Goal: Task Accomplishment & Management: Manage account settings

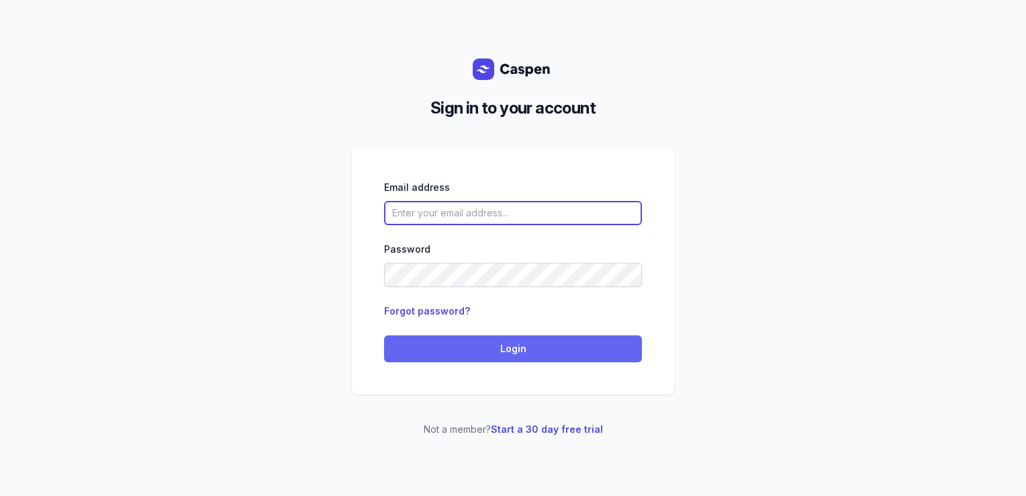
type input "[PERSON_NAME][EMAIL_ADDRESS][DOMAIN_NAME][PERSON_NAME]"
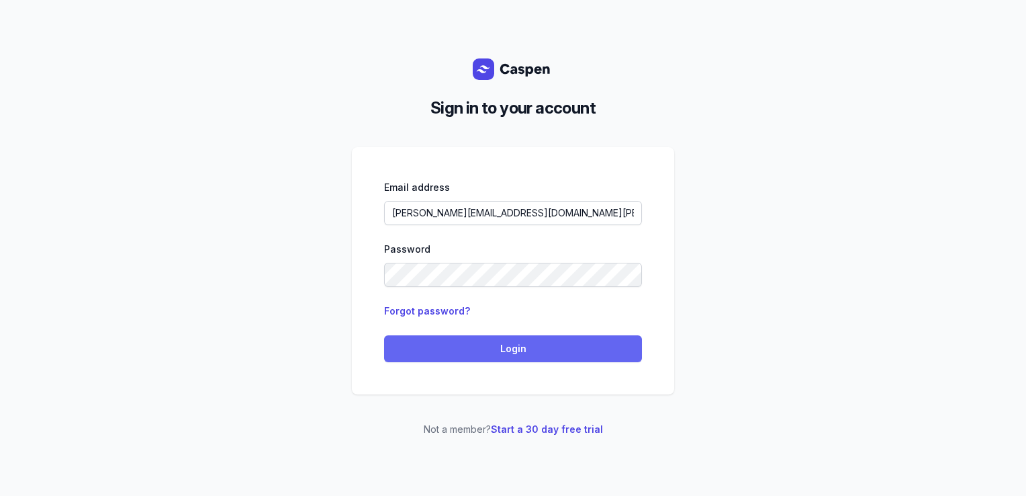
click at [439, 341] on span "Login" at bounding box center [513, 349] width 242 height 16
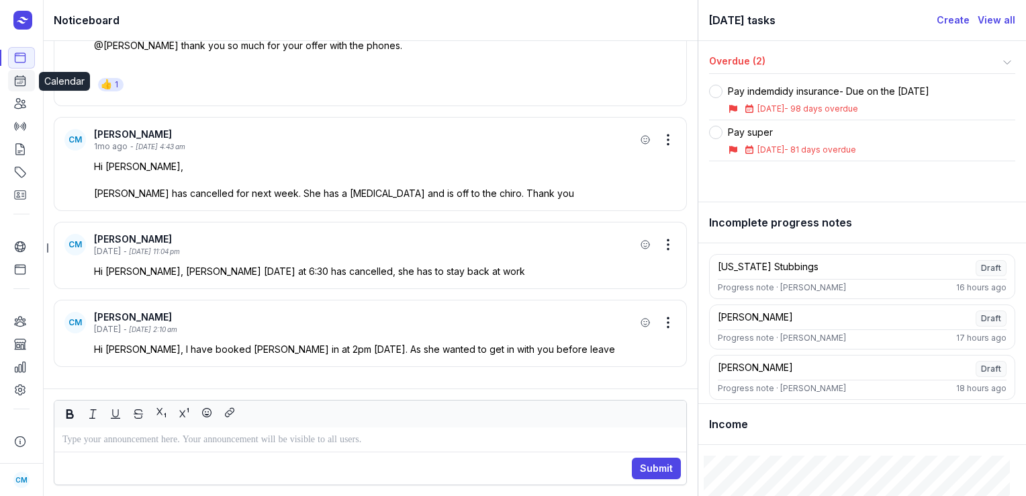
click at [17, 79] on icon at bounding box center [19, 80] width 13 height 13
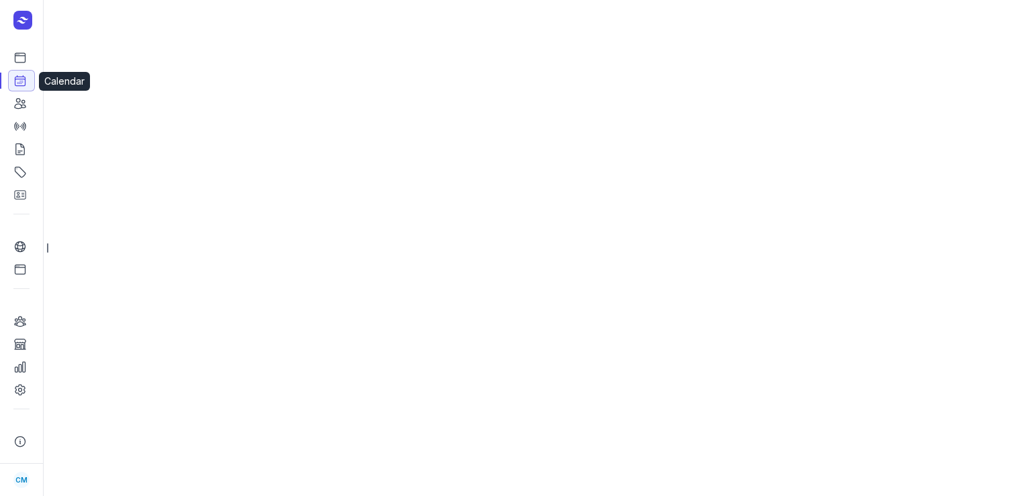
select select "week"
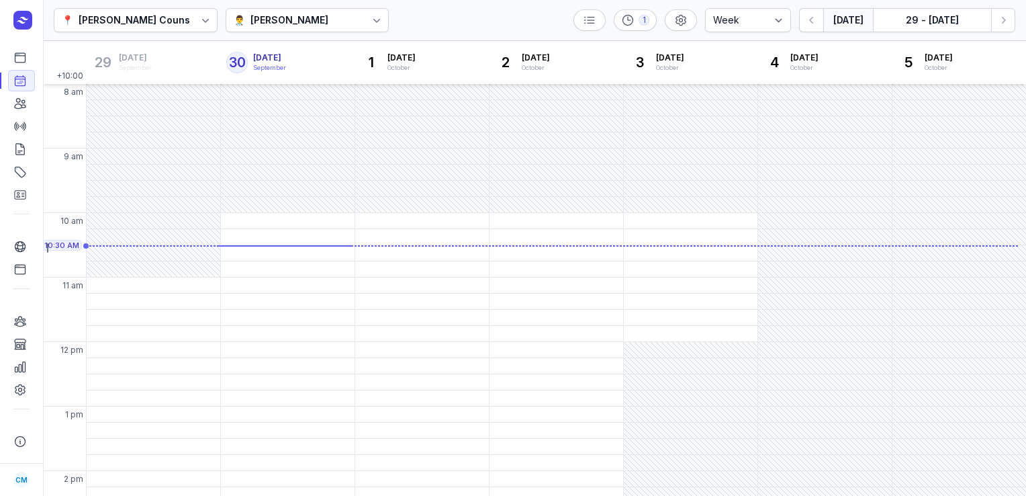
click at [341, 31] on div "👨‍⚕️ Courtney McAliece" at bounding box center [308, 20] width 164 height 24
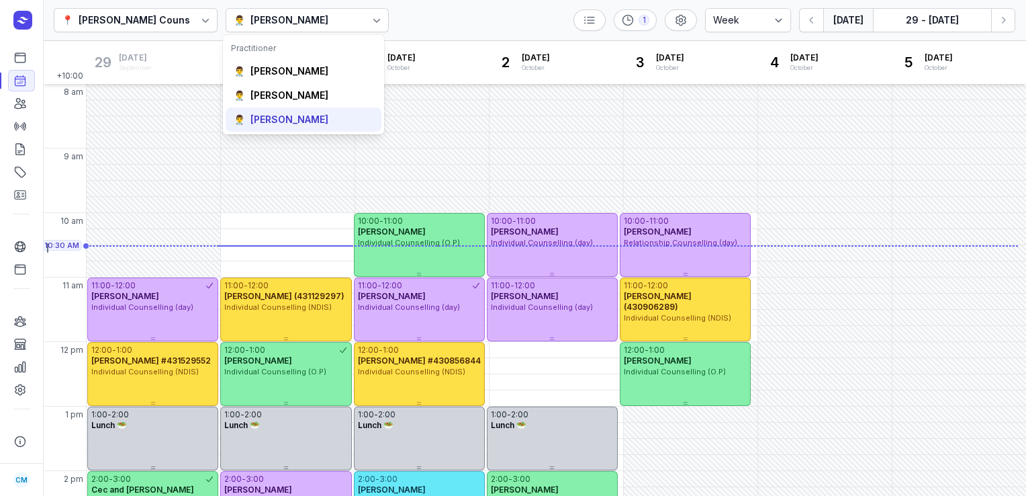
click at [296, 109] on div "👨‍⚕️ Charlee Manaley" at bounding box center [304, 119] width 156 height 24
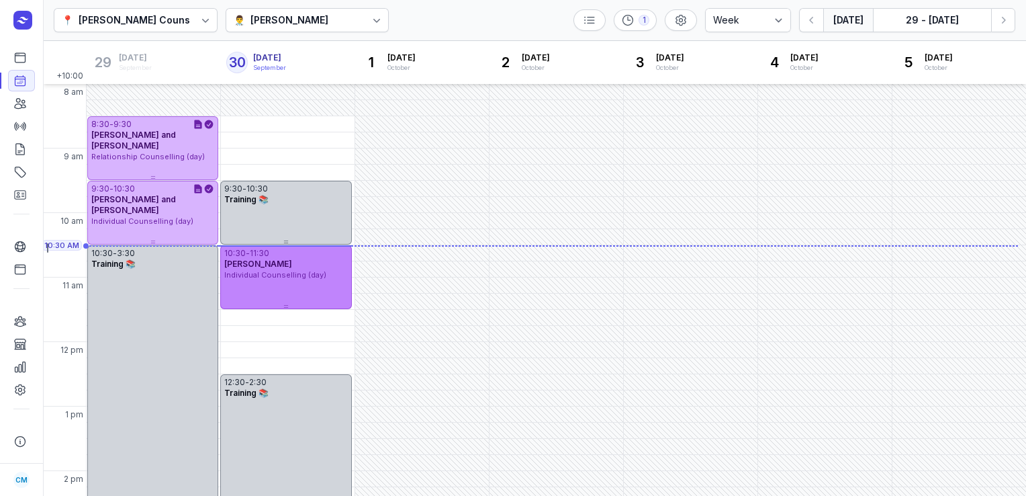
click at [297, 278] on span "Individual Counselling (day)" at bounding box center [275, 274] width 102 height 9
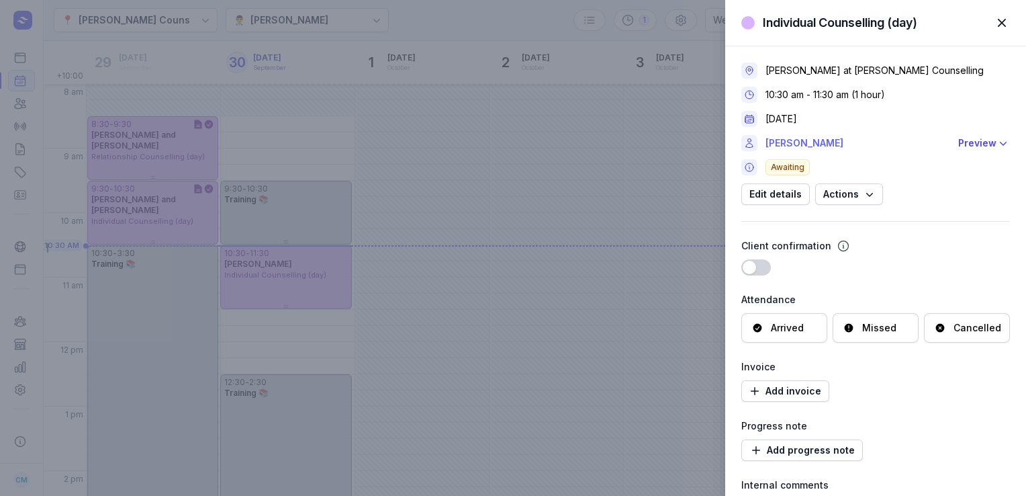
click at [797, 144] on link "Tim Stanley" at bounding box center [858, 143] width 185 height 16
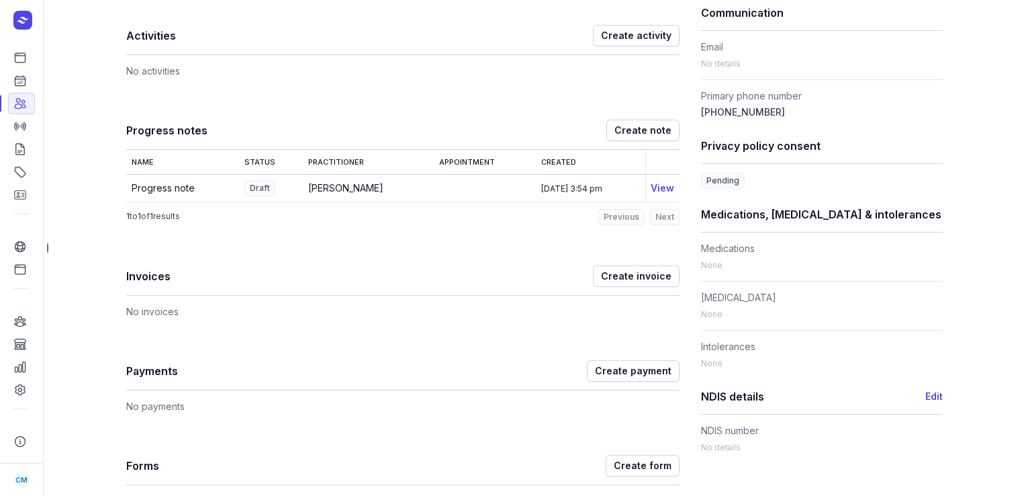
scroll to position [390, 0]
click at [25, 77] on icon at bounding box center [19, 80] width 13 height 13
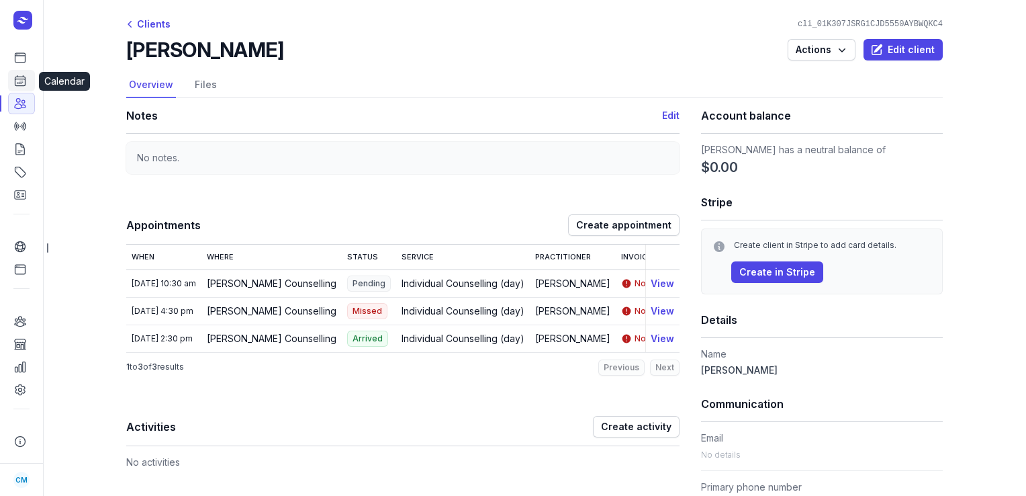
select select "week"
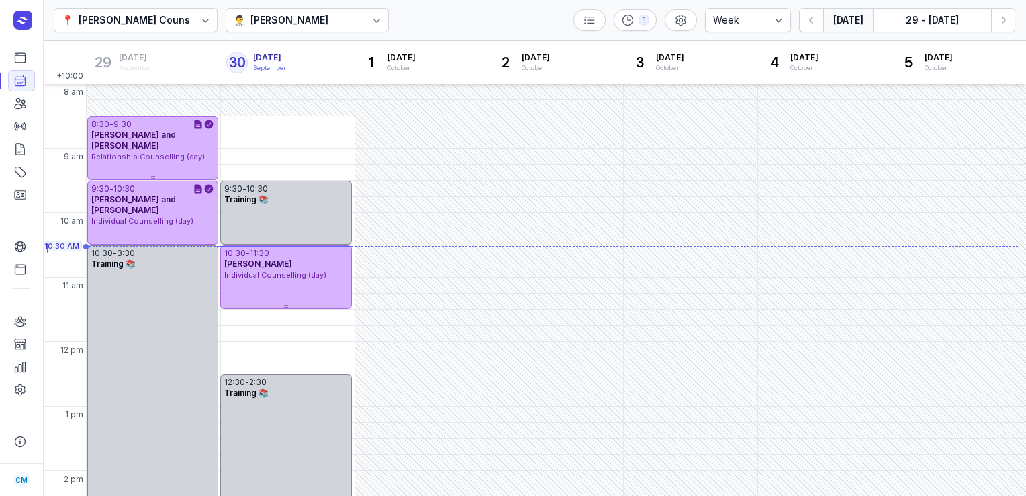
click at [302, 12] on div "Charlee Manaley" at bounding box center [290, 20] width 78 height 16
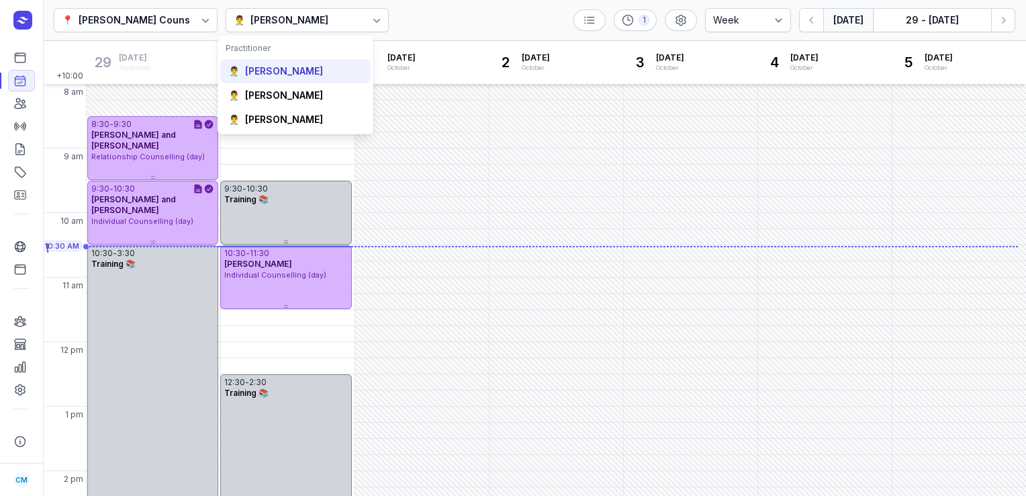
click at [304, 75] on div "Courtney McAliece" at bounding box center [284, 70] width 78 height 13
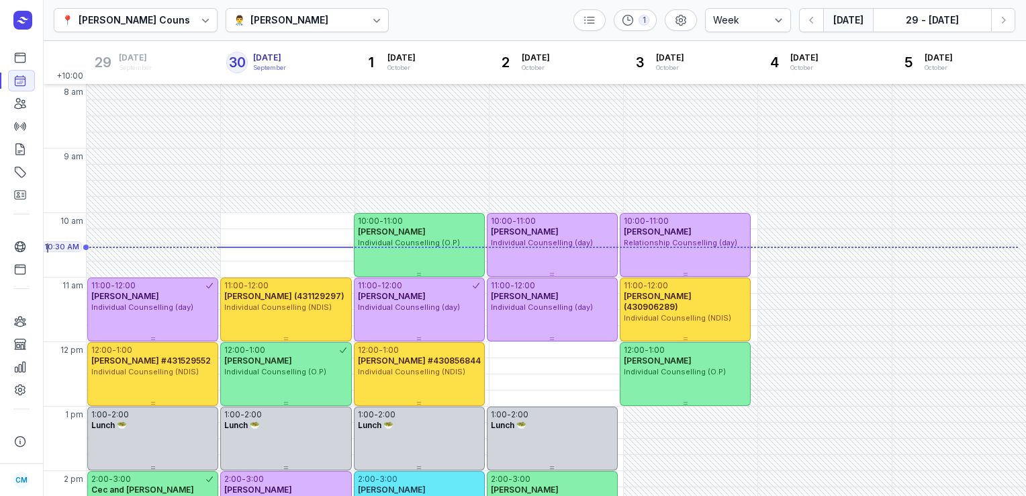
click at [281, 27] on div "Courtney McAliece" at bounding box center [290, 20] width 78 height 16
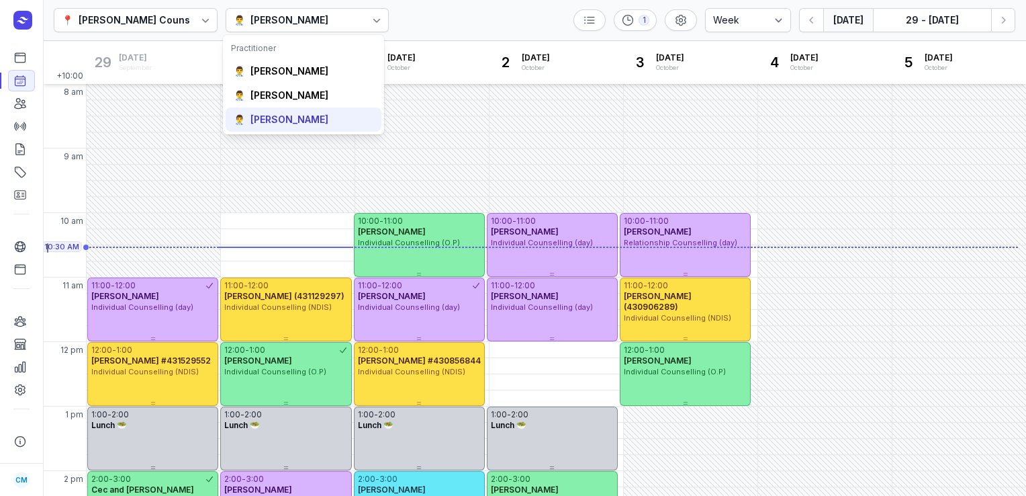
click at [275, 116] on div "Charlee Manaley" at bounding box center [290, 119] width 78 height 13
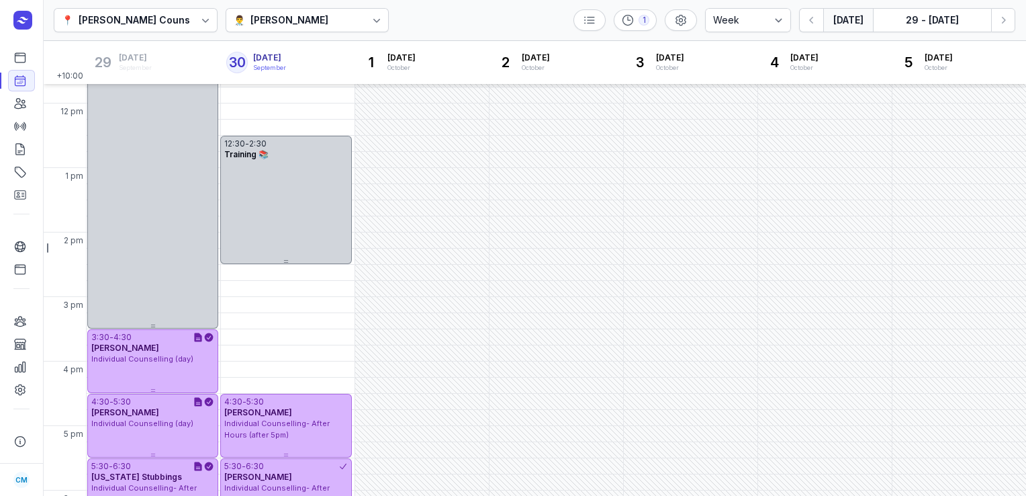
scroll to position [238, 0]
click at [1001, 22] on icon "button" at bounding box center [1003, 19] width 13 height 13
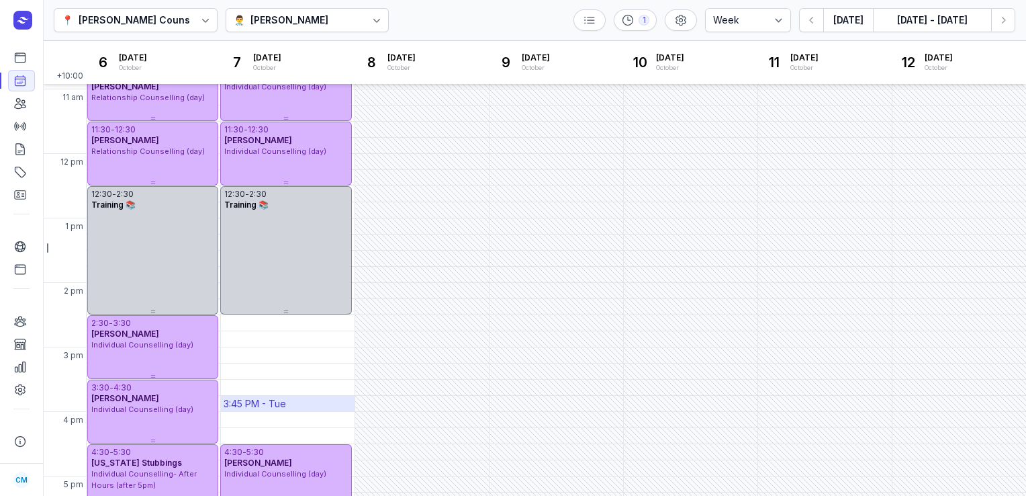
scroll to position [150, 0]
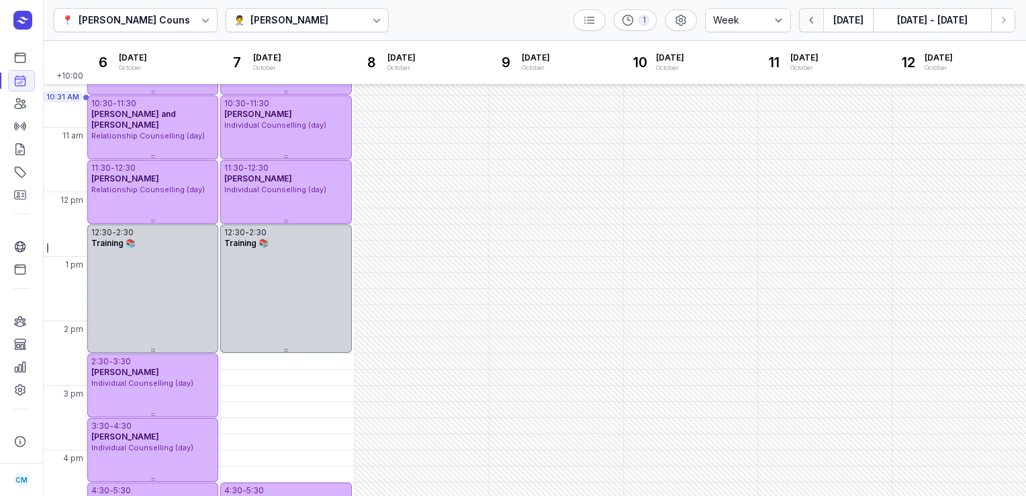
click at [811, 20] on icon "button" at bounding box center [811, 19] width 13 height 13
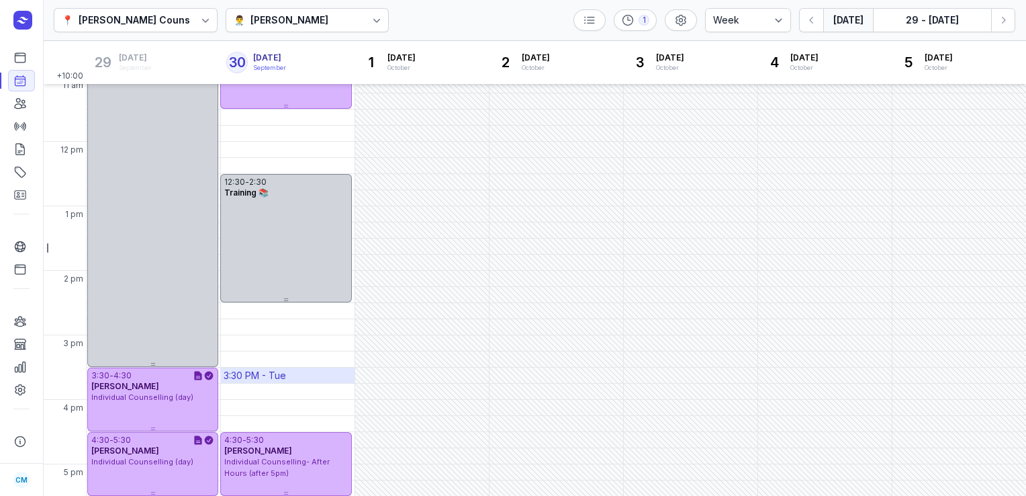
scroll to position [162, 0]
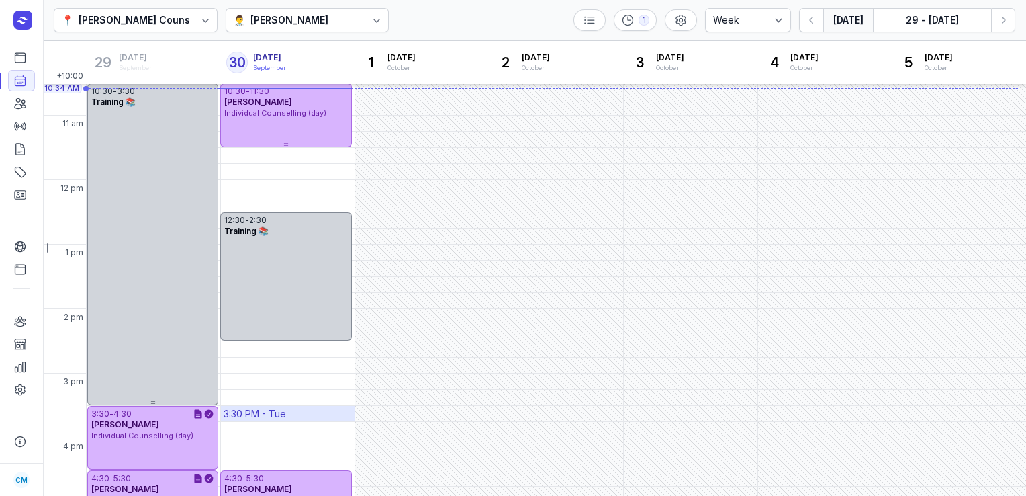
click at [287, 415] on div "3:30 PM - Tue" at bounding box center [288, 413] width 134 height 15
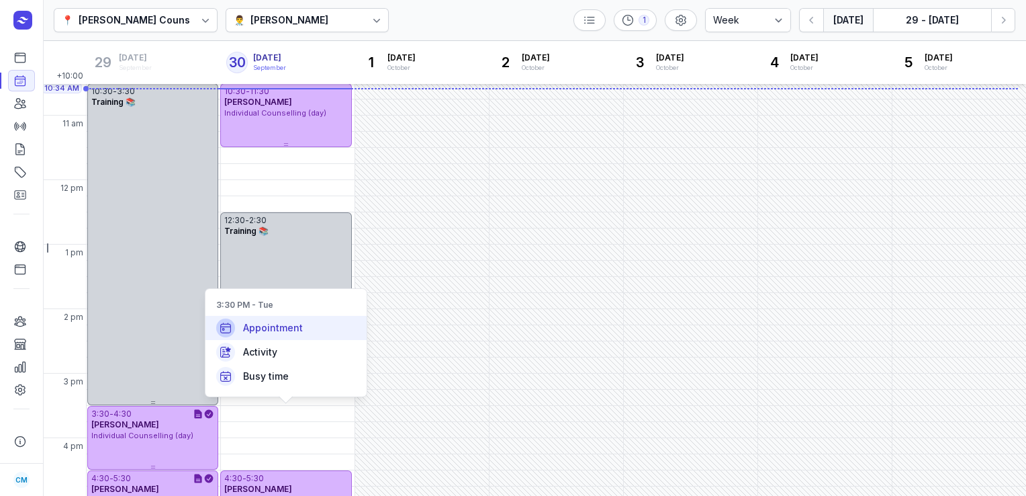
click at [279, 329] on span "Appointment" at bounding box center [273, 327] width 60 height 13
select select
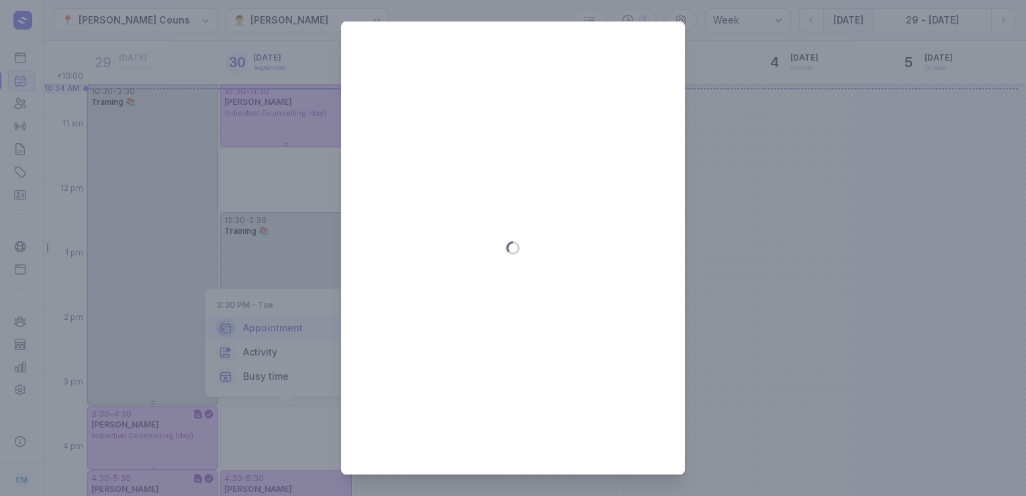
type input "2025-09-30"
select select "15:30"
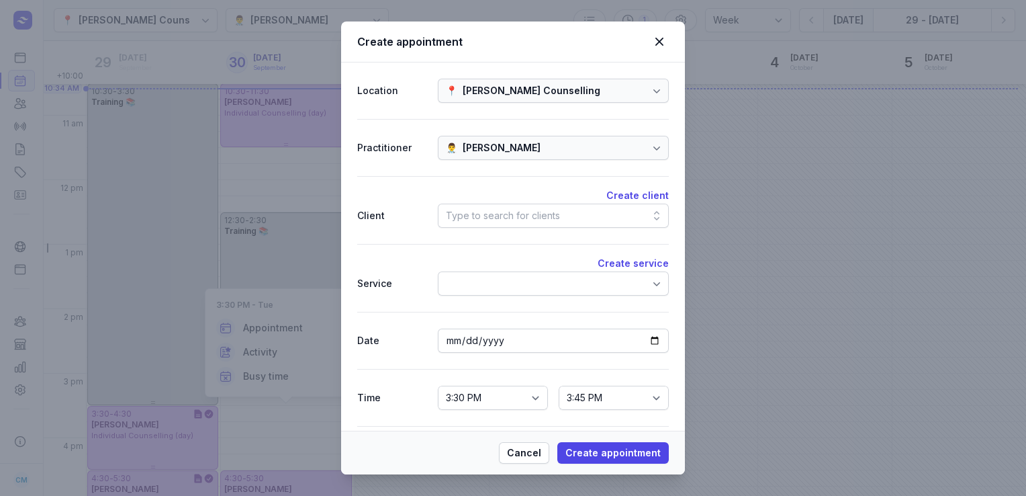
click at [567, 224] on div "Type to search for clients" at bounding box center [553, 216] width 231 height 24
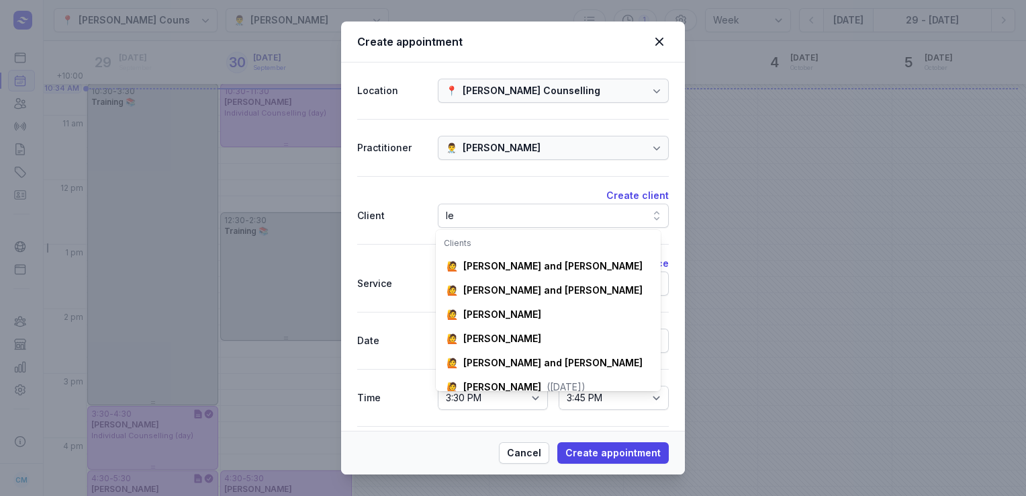
scroll to position [0, 11]
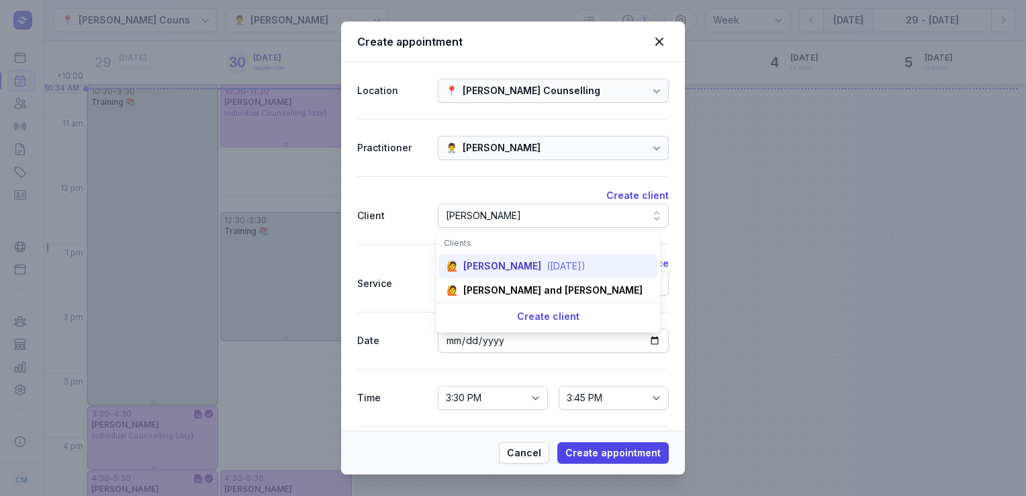
type input "leo"
click at [497, 265] on div "Leonie Lloyd" at bounding box center [502, 265] width 78 height 13
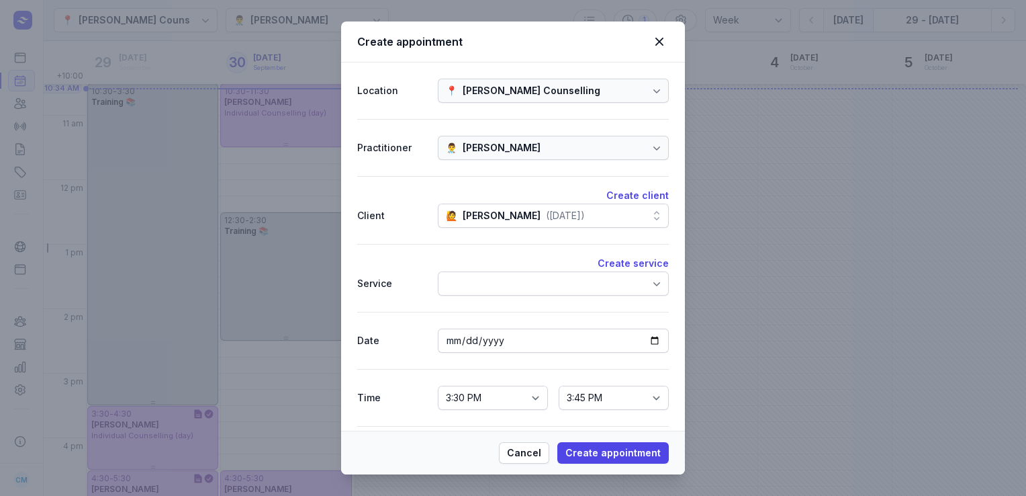
click at [543, 289] on div at bounding box center [553, 283] width 231 height 24
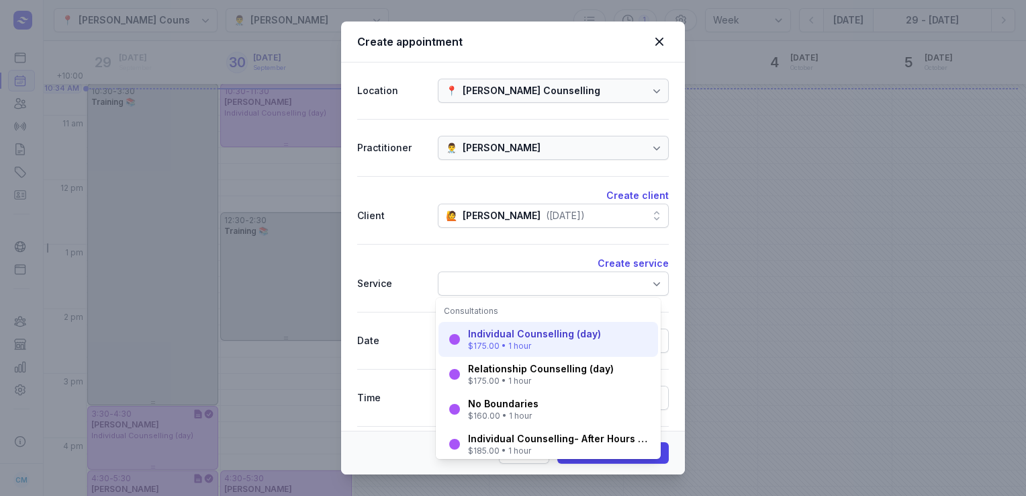
click at [527, 327] on div "Individual Counselling (day)" at bounding box center [534, 333] width 133 height 13
select select "16:30"
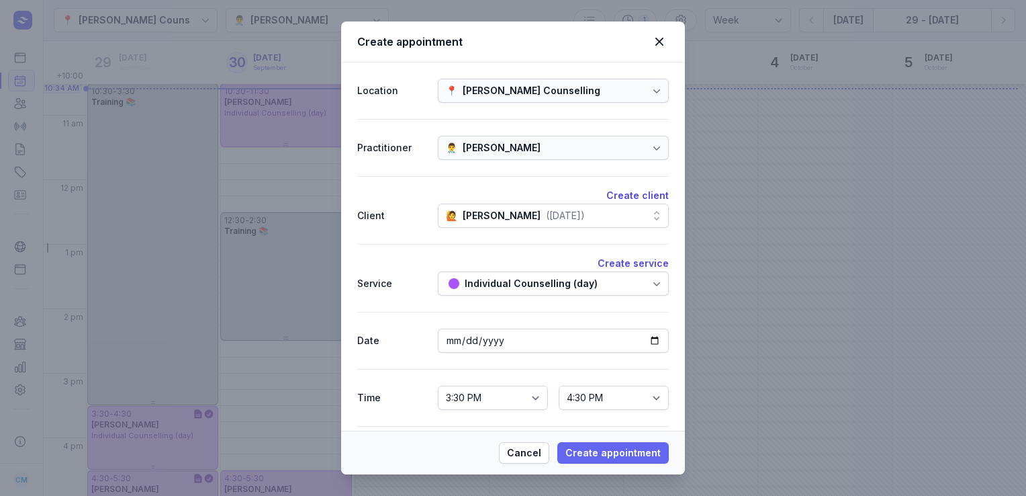
click at [594, 455] on span "Create appointment" at bounding box center [613, 453] width 95 height 16
select select
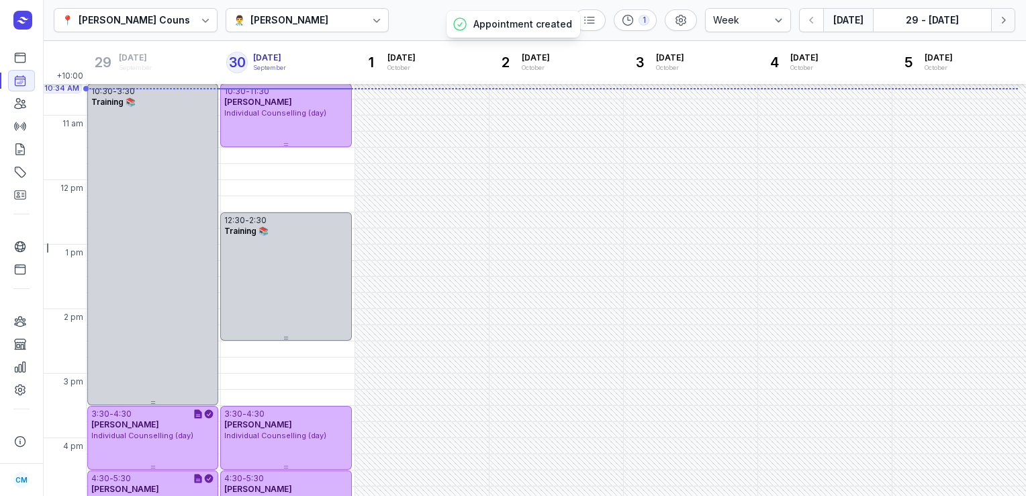
click at [997, 25] on icon "button" at bounding box center [1003, 19] width 13 height 13
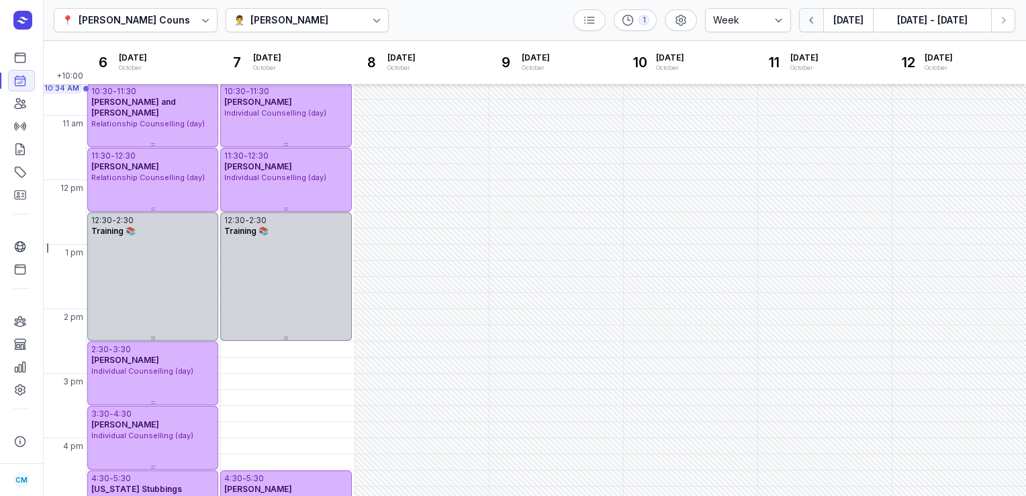
click at [817, 25] on icon "button" at bounding box center [811, 19] width 13 height 13
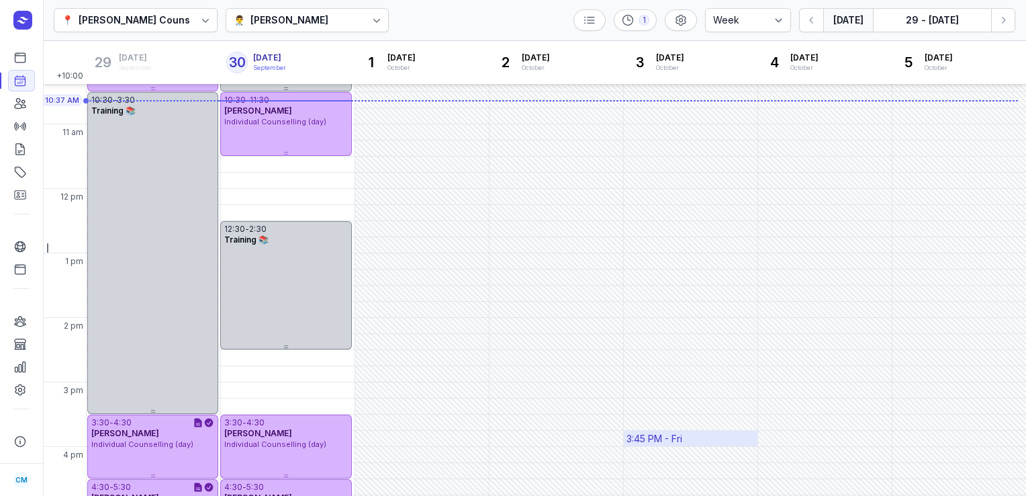
scroll to position [144, 0]
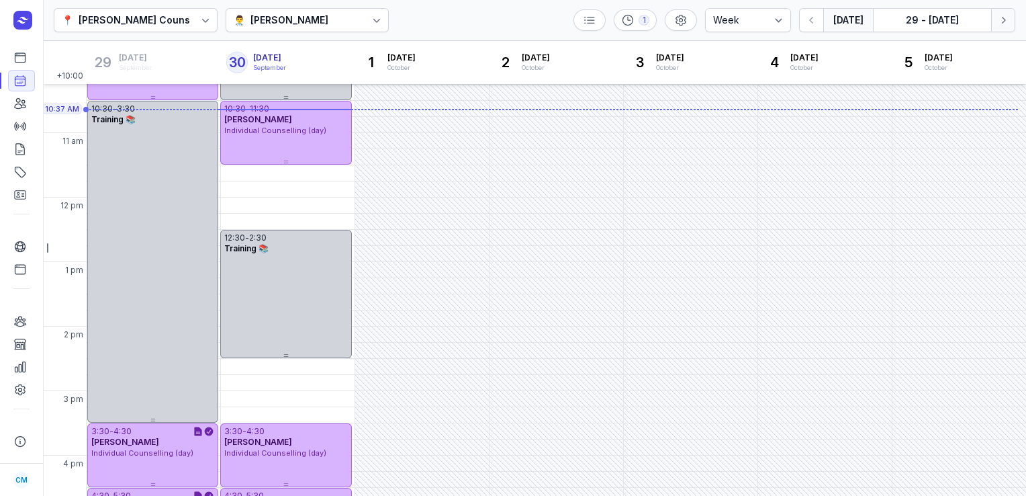
click at [1007, 17] on icon "button" at bounding box center [1003, 19] width 13 height 13
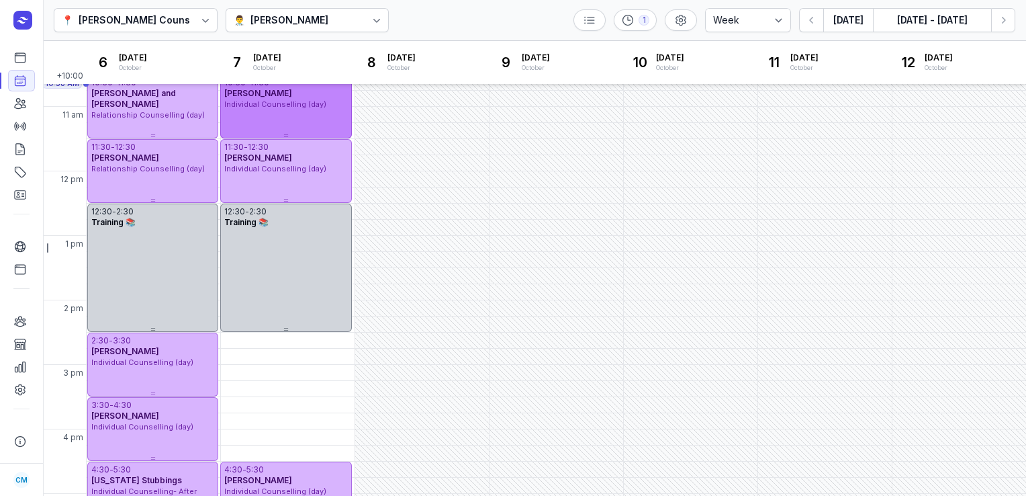
scroll to position [171, 0]
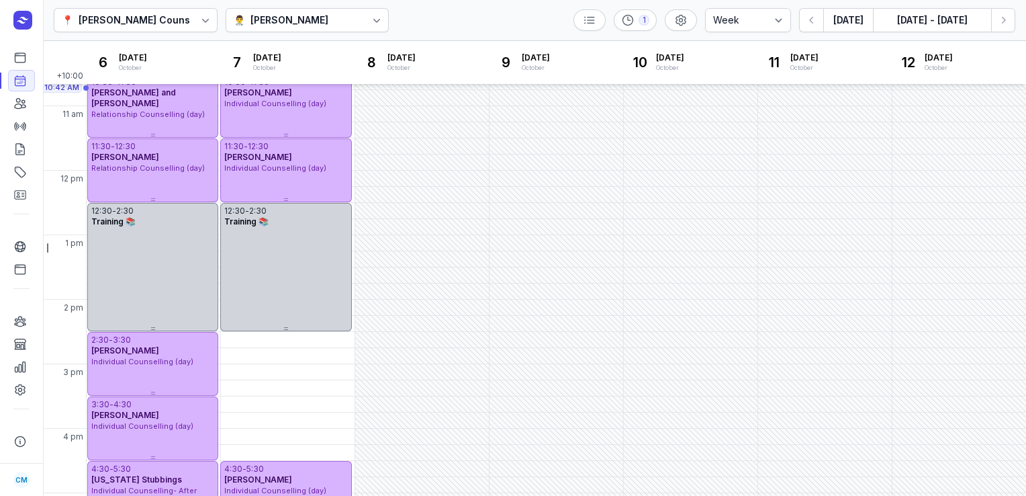
click at [267, 19] on div "Charlee Manaley" at bounding box center [290, 20] width 78 height 16
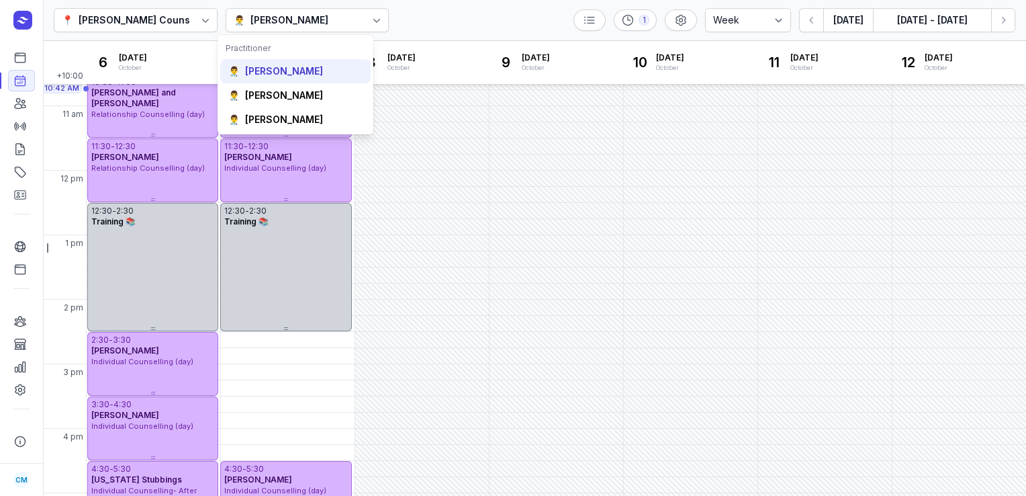
click at [299, 75] on div "Courtney McAliece" at bounding box center [284, 70] width 78 height 13
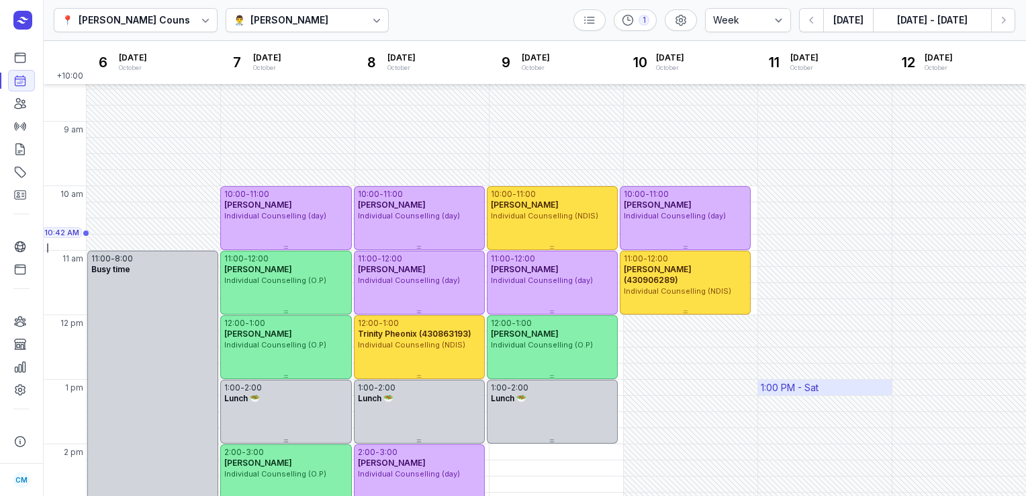
scroll to position [13, 0]
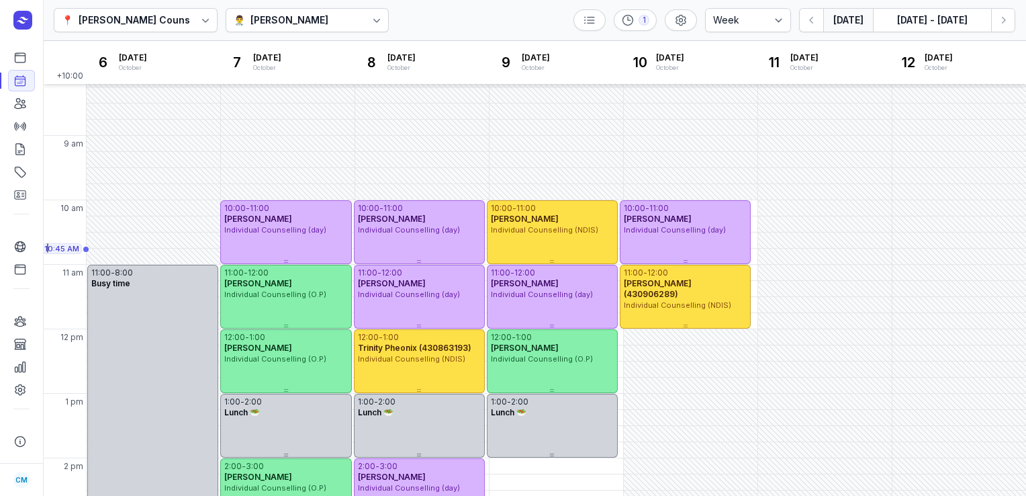
click at [838, 16] on button "Today" at bounding box center [848, 20] width 50 height 24
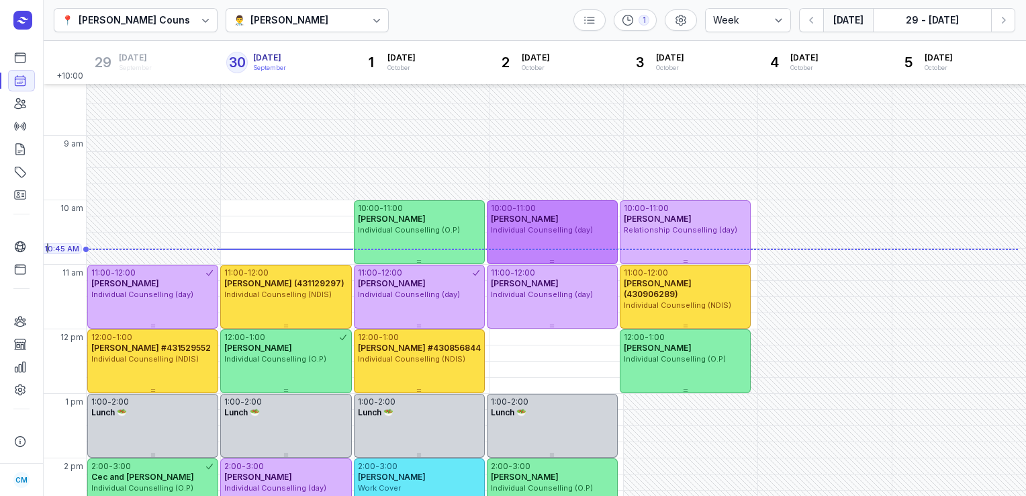
click at [594, 236] on div "10:00 - 11:00 Kassie Griffiths Individual Counselling (day)" at bounding box center [552, 232] width 131 height 64
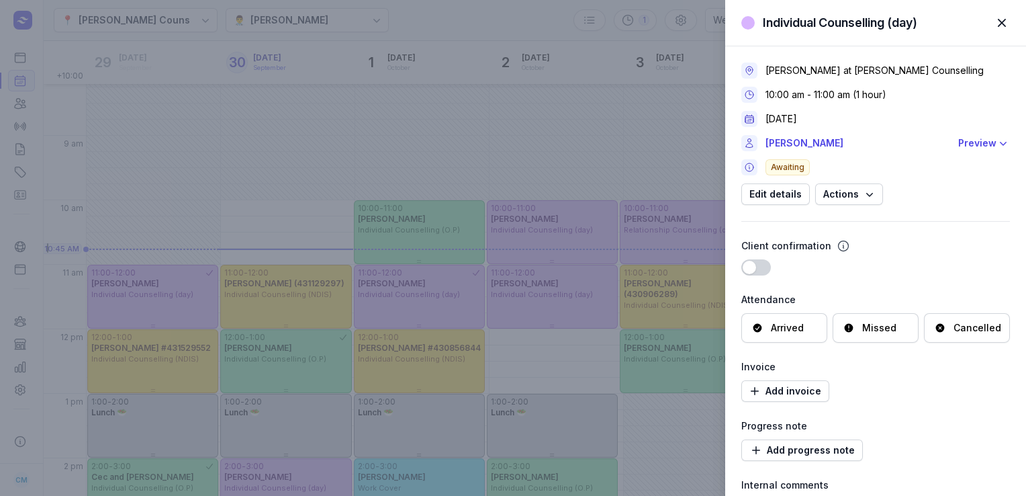
click at [954, 326] on div "Cancelled" at bounding box center [978, 327] width 48 height 13
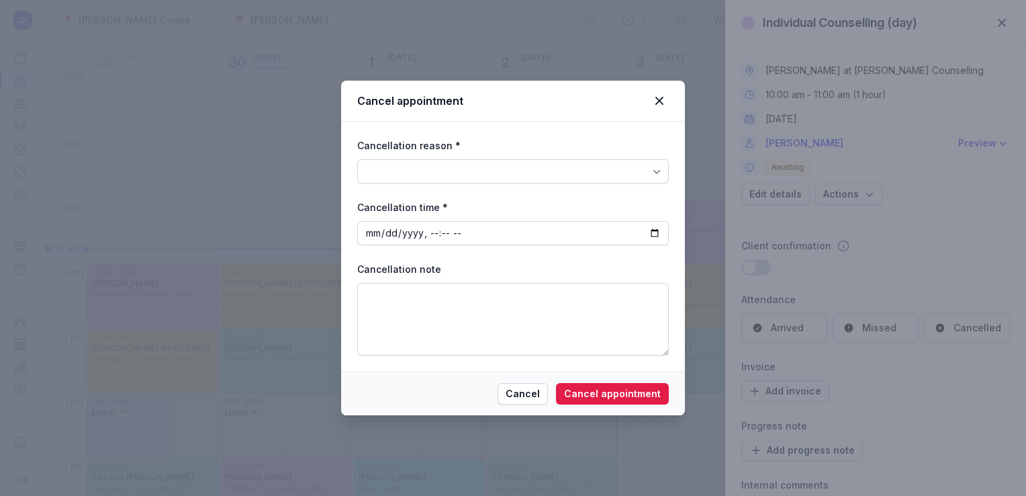
click at [600, 182] on div at bounding box center [513, 171] width 312 height 24
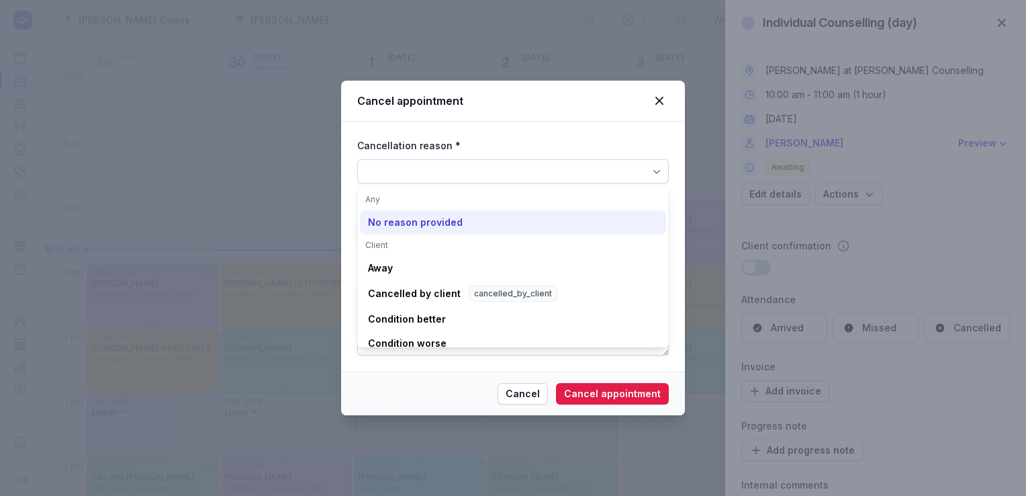
click at [462, 228] on div "No reason provided" at bounding box center [513, 222] width 306 height 24
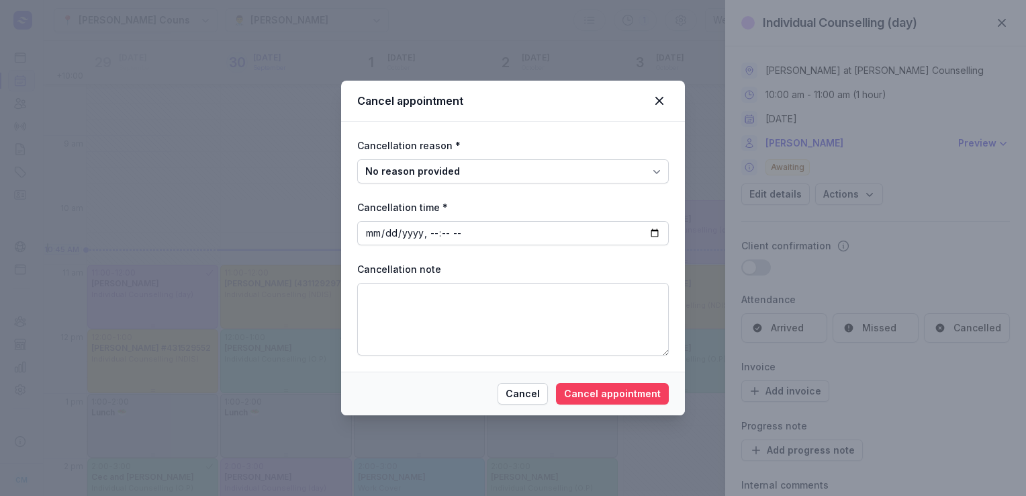
click at [621, 399] on span "Cancel appointment" at bounding box center [612, 394] width 97 height 16
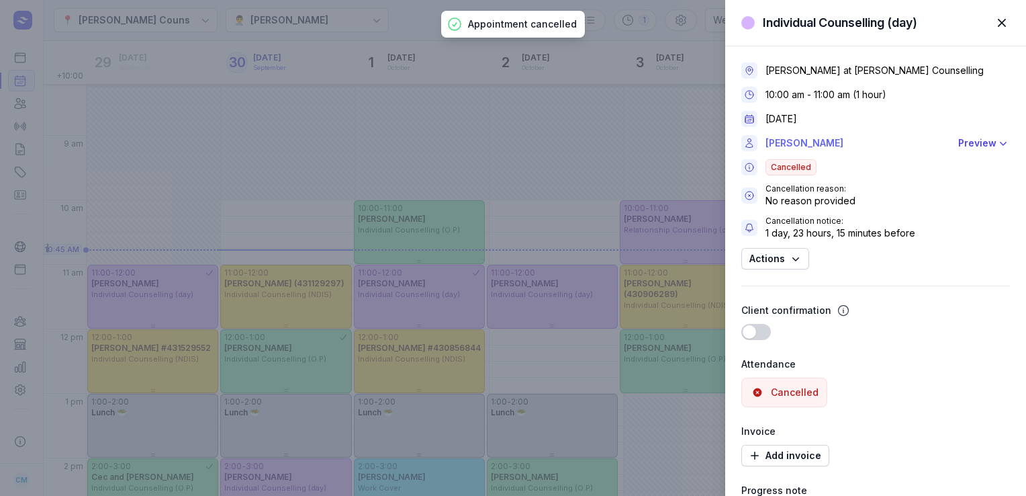
drag, startPoint x: 837, startPoint y: 146, endPoint x: 768, endPoint y: 148, distance: 68.5
click at [768, 148] on link "Kassie Griffiths" at bounding box center [858, 143] width 185 height 16
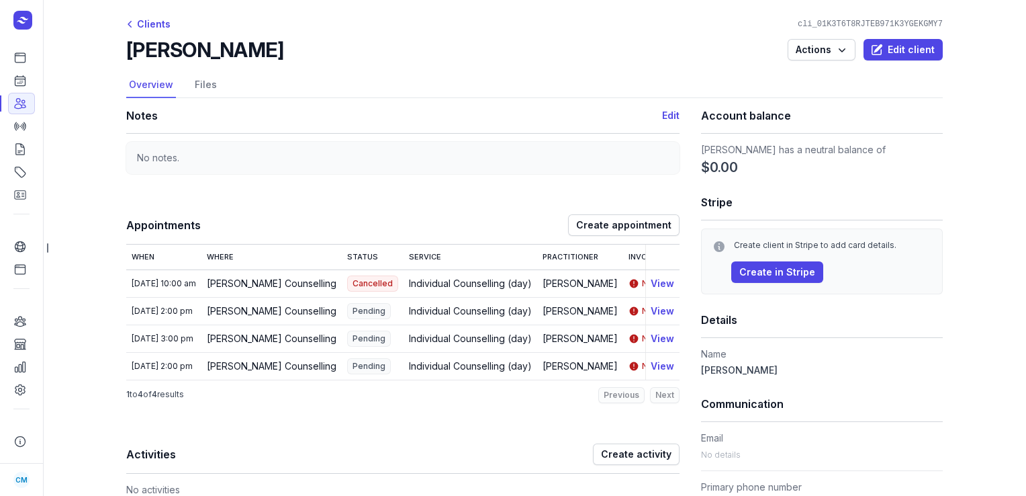
drag, startPoint x: 259, startPoint y: 48, endPoint x: 126, endPoint y: 52, distance: 133.7
click at [126, 52] on div "Kassie Griffiths Actions Edit client" at bounding box center [534, 50] width 817 height 24
copy h2 "Kassie Griffiths"
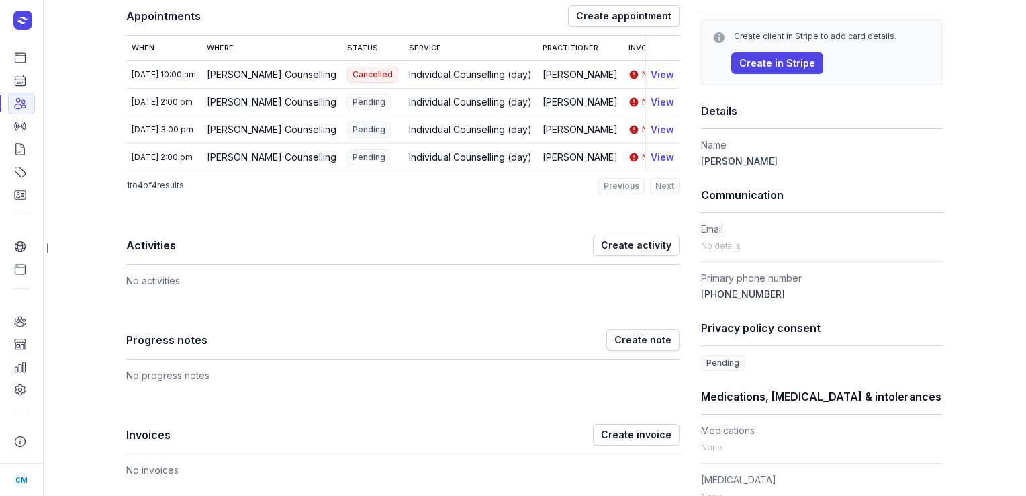
scroll to position [365, 0]
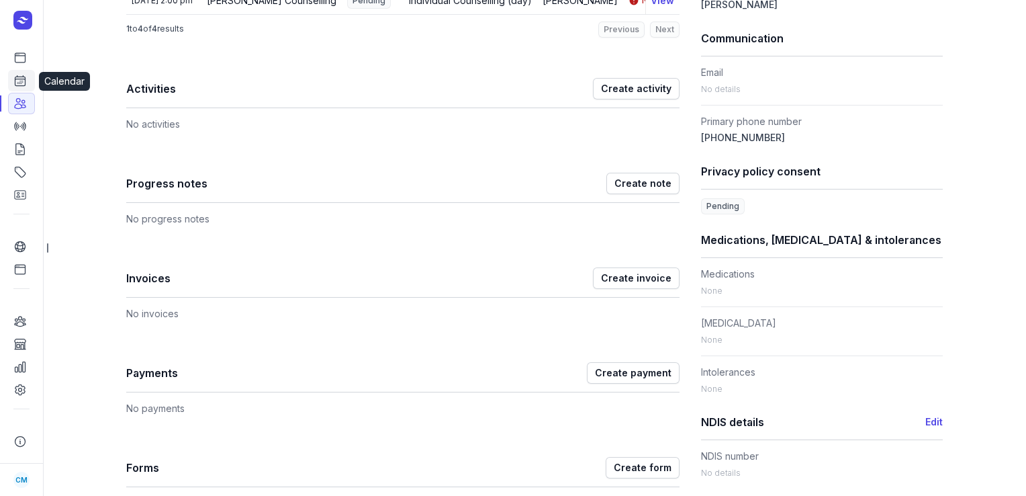
click at [12, 86] on link "Calendar" at bounding box center [21, 80] width 27 height 21
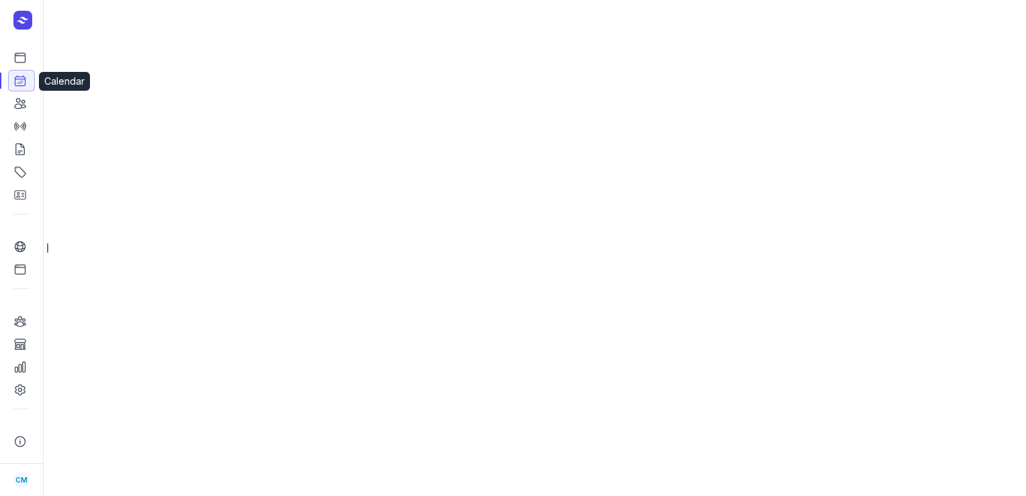
select select "week"
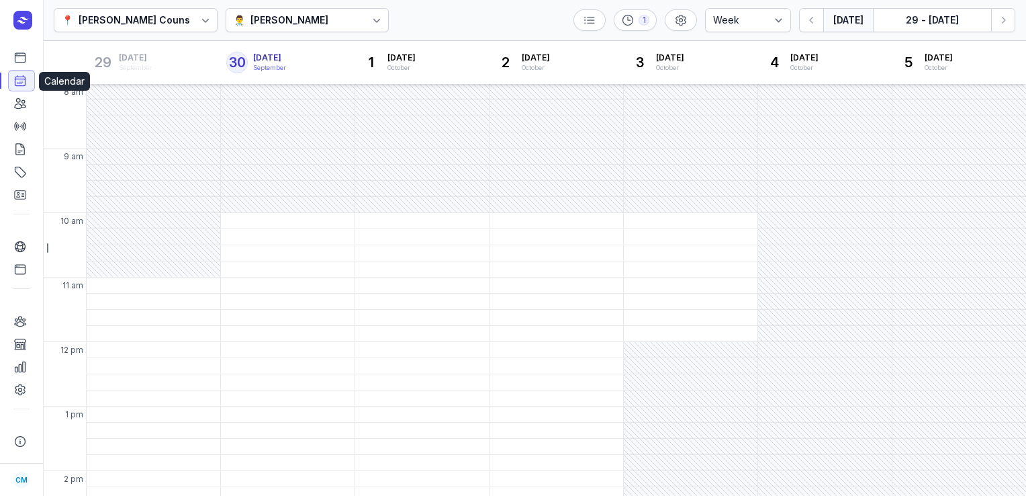
scroll to position [24, 0]
